Goal: Navigation & Orientation: Go to known website

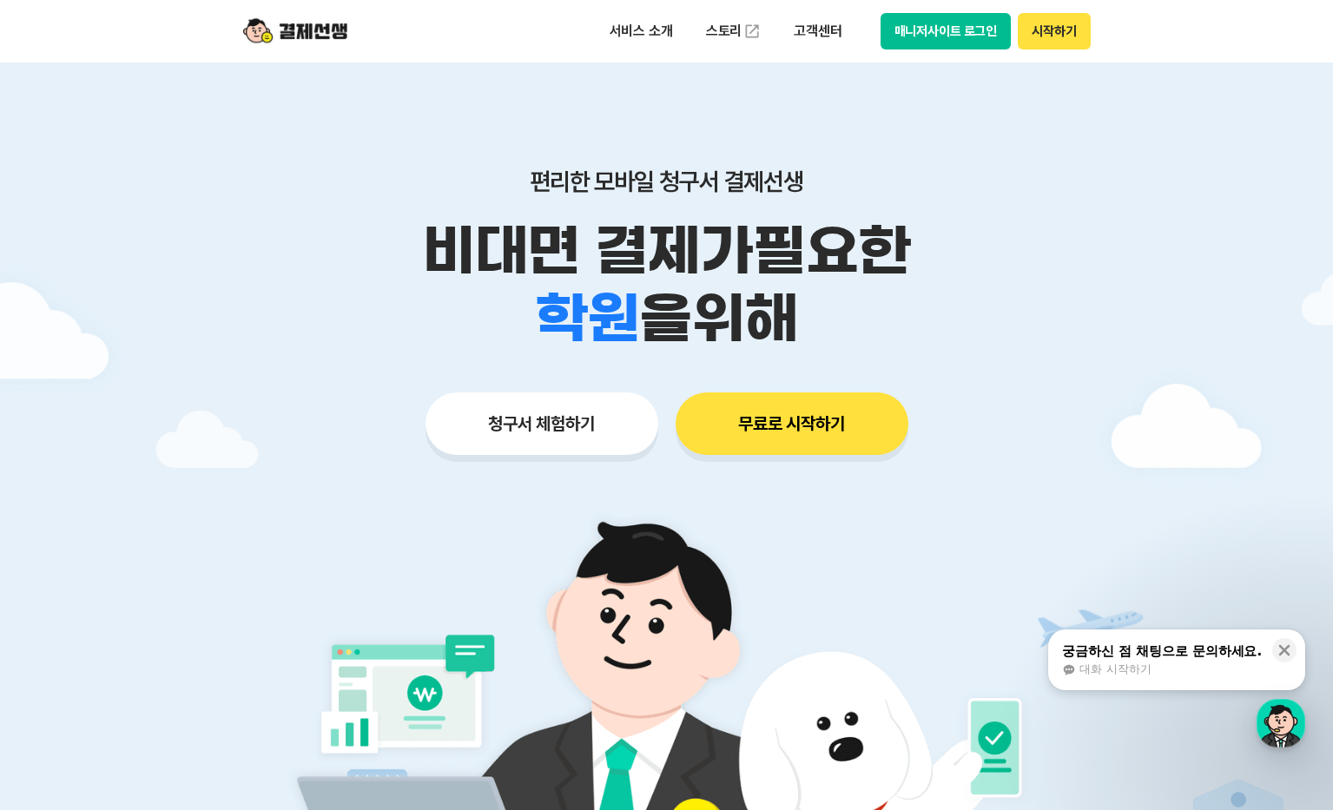
click at [937, 36] on button "매니저사이트 로그인" at bounding box center [945, 31] width 131 height 36
drag, startPoint x: 1052, startPoint y: 30, endPoint x: 1031, endPoint y: 156, distance: 128.5
drag, startPoint x: 970, startPoint y: 62, endPoint x: 976, endPoint y: 31, distance: 31.0
click at [973, 48] on div "서비스 소개 스토리 고객센터 매니저사이트 로그인 시작하기" at bounding box center [666, 31] width 889 height 63
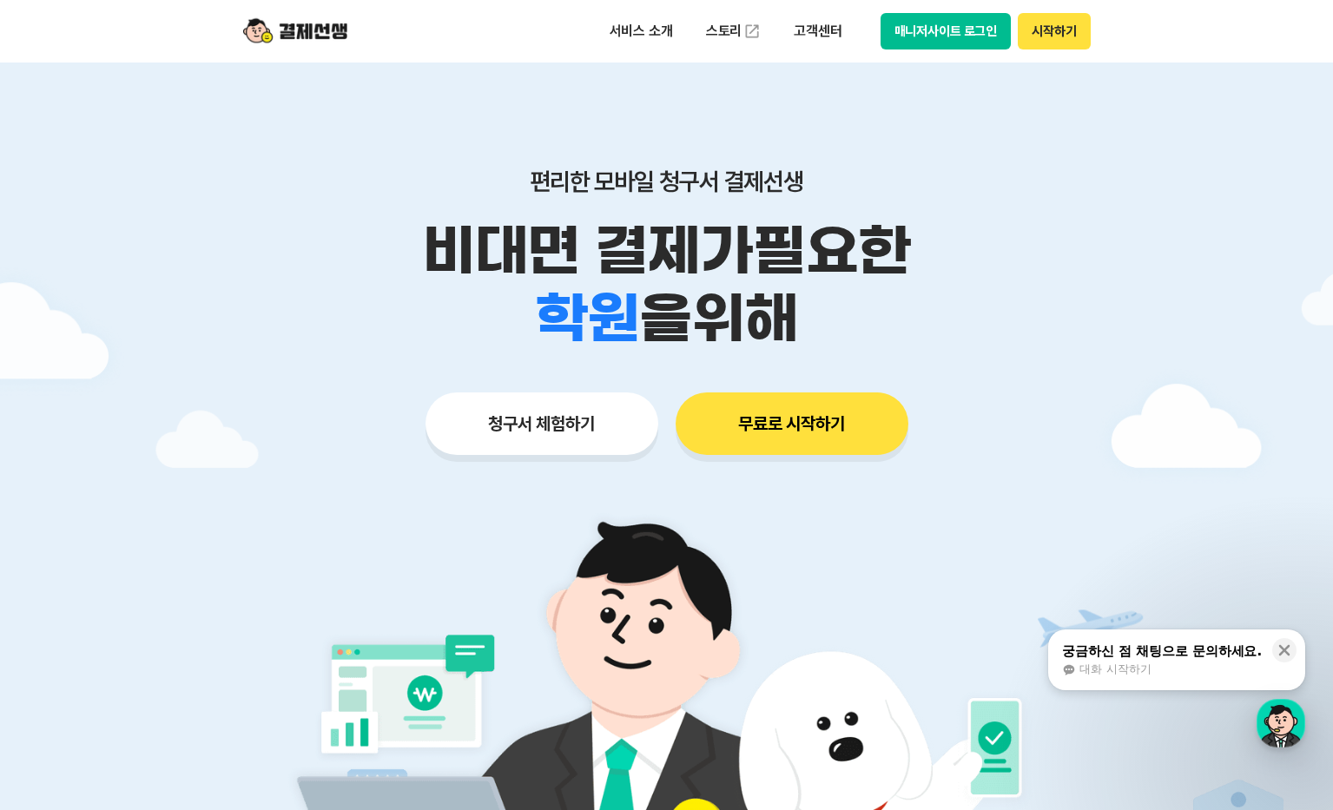
click at [976, 31] on button "매니저사이트 로그인" at bounding box center [945, 31] width 131 height 36
